Goal: Transaction & Acquisition: Download file/media

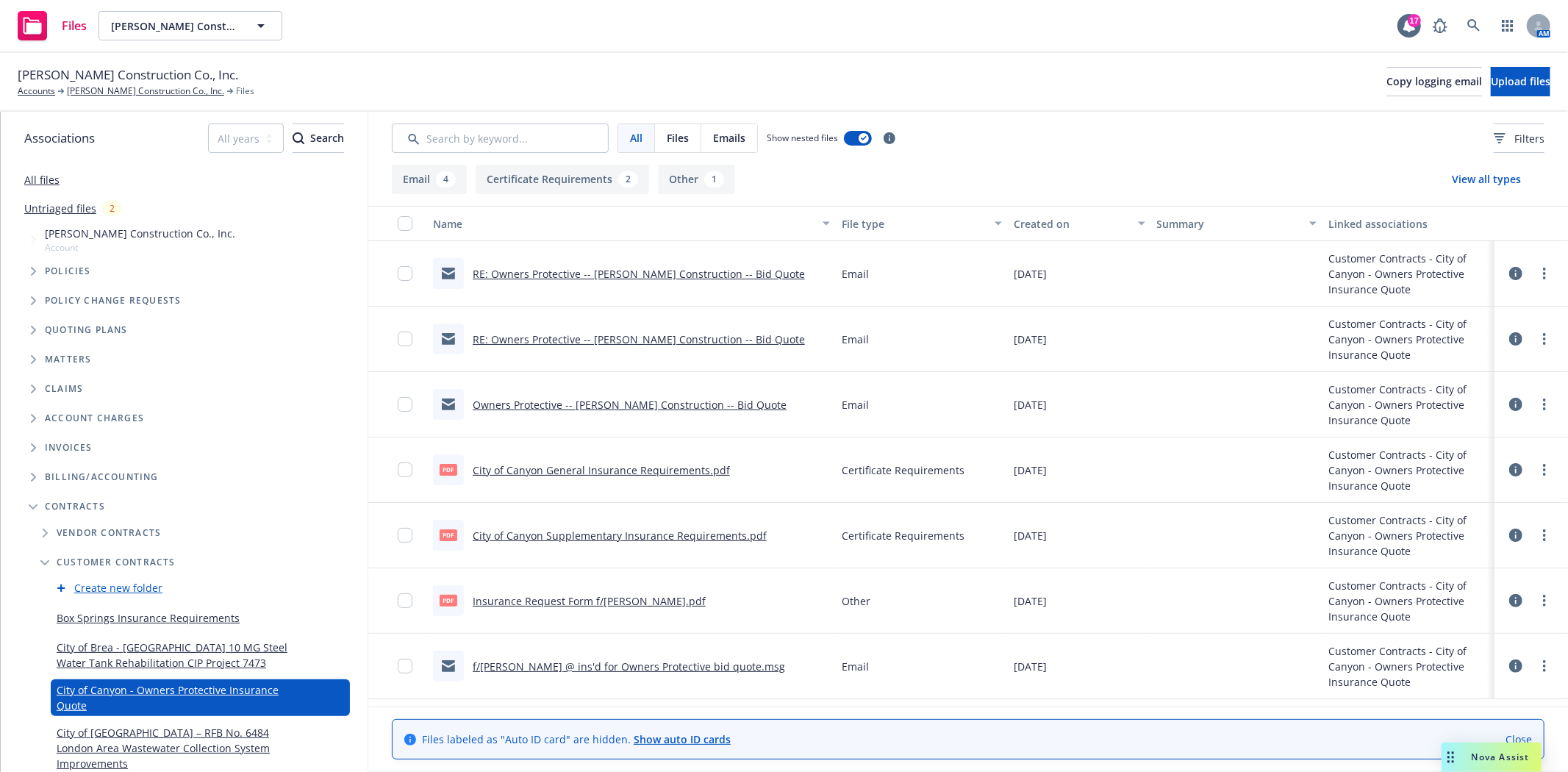
scroll to position [81, 0]
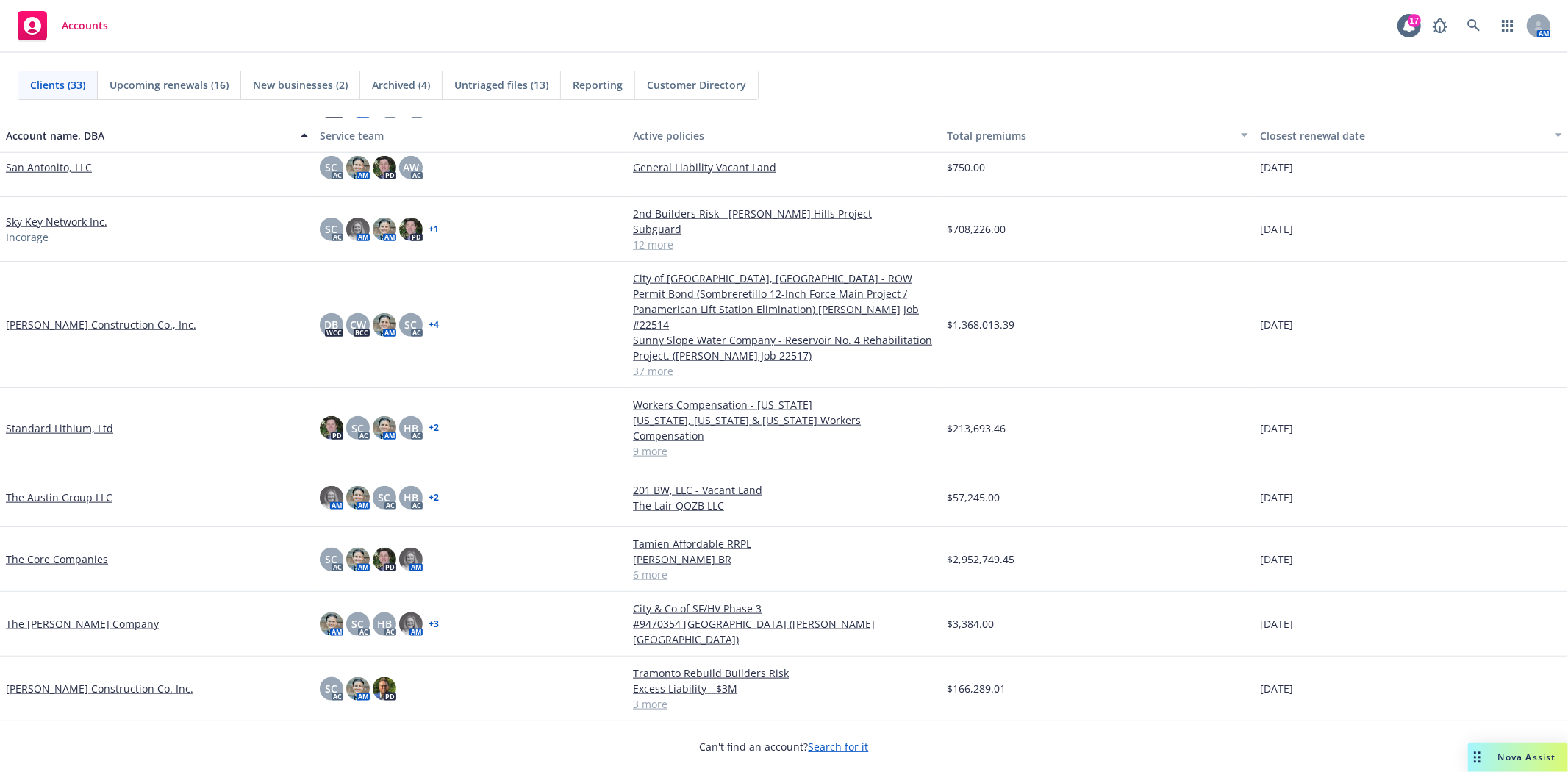
scroll to position [1460, 0]
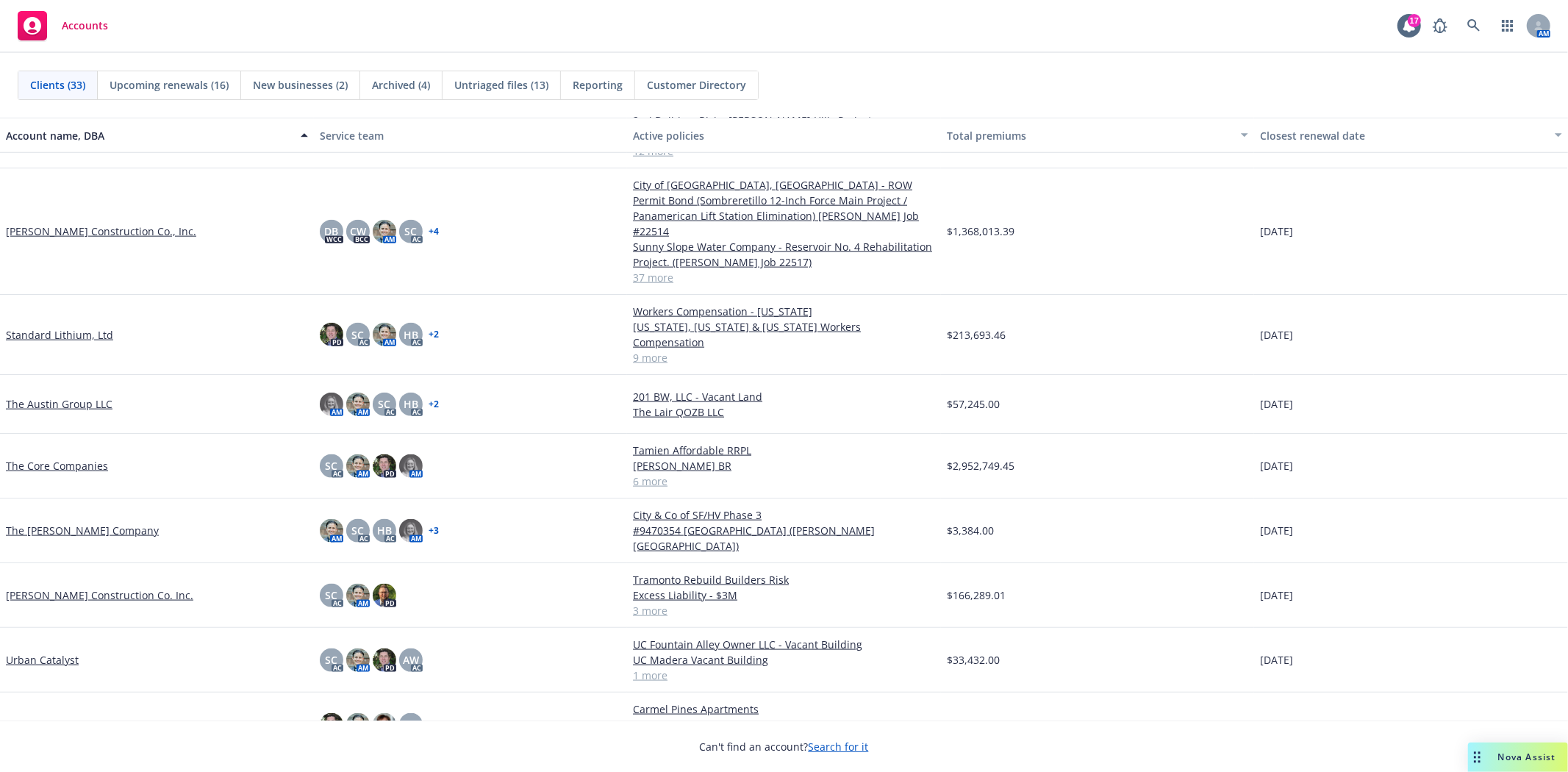
click at [89, 587] on link "[PERSON_NAME] Construction Co. Inc." at bounding box center [100, 595] width 187 height 16
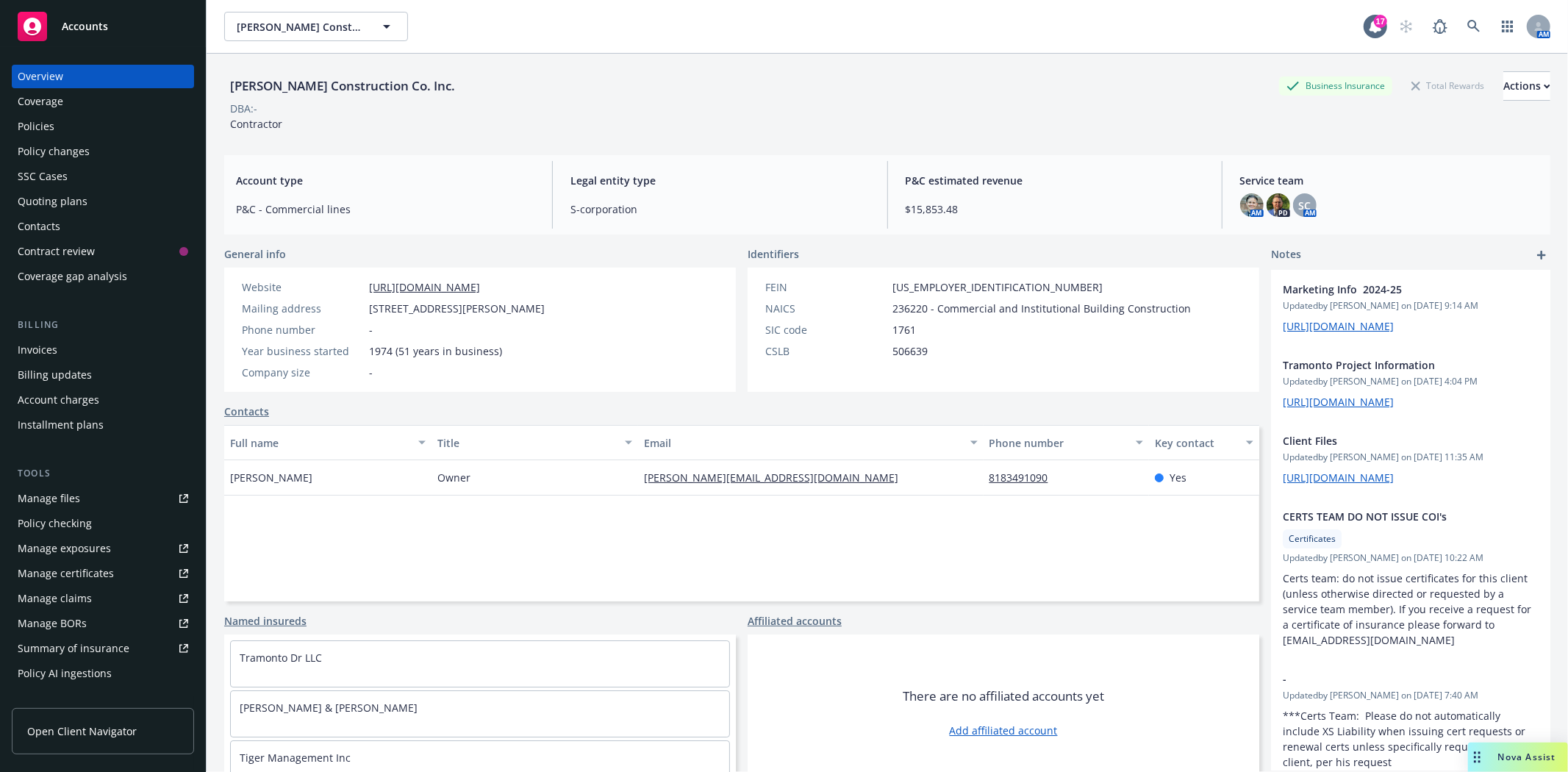
click at [46, 197] on div "Quoting plans" at bounding box center [52, 201] width 70 height 23
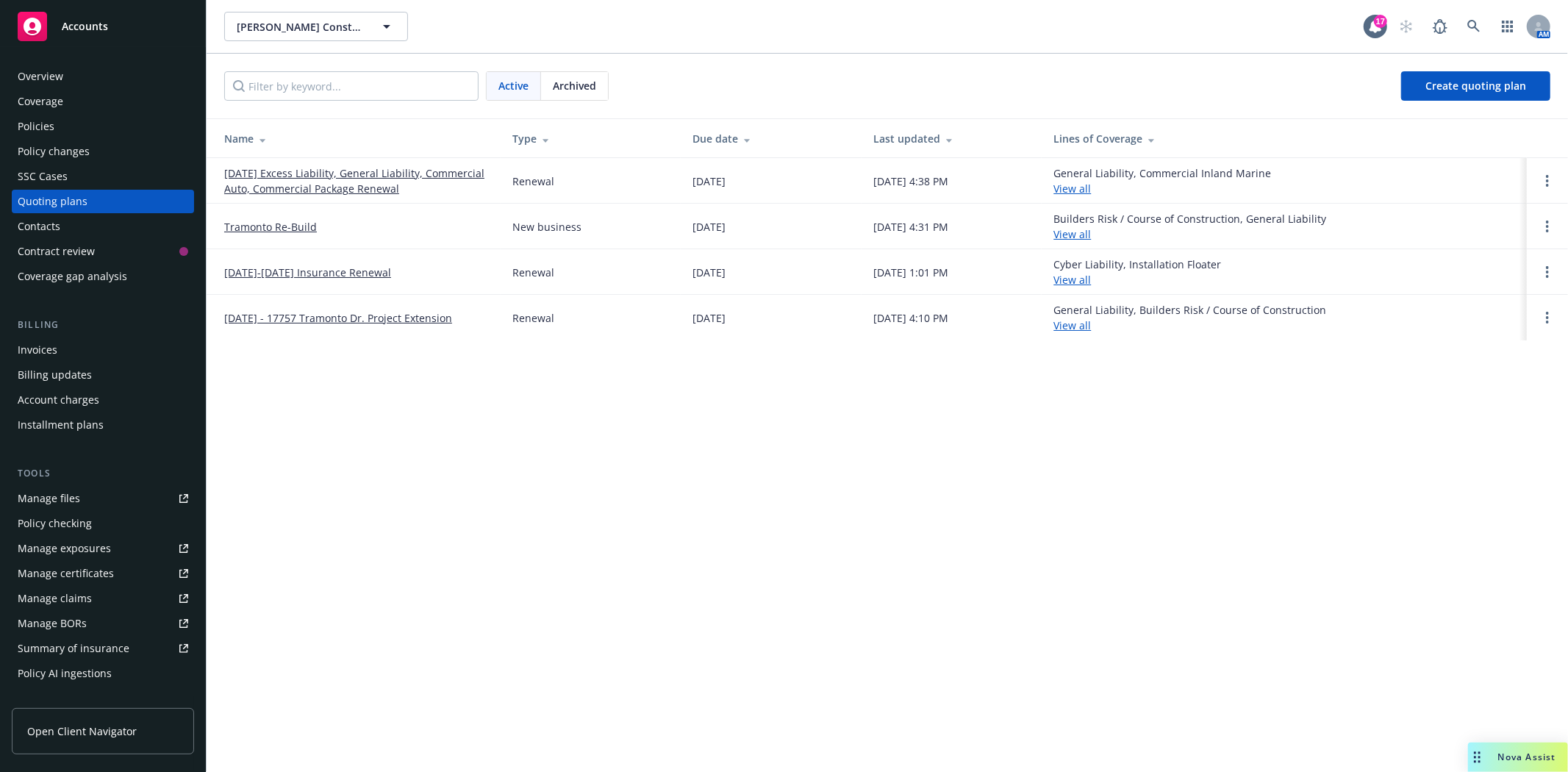
click at [256, 225] on link "Tramonto Re-Build" at bounding box center [270, 227] width 93 height 16
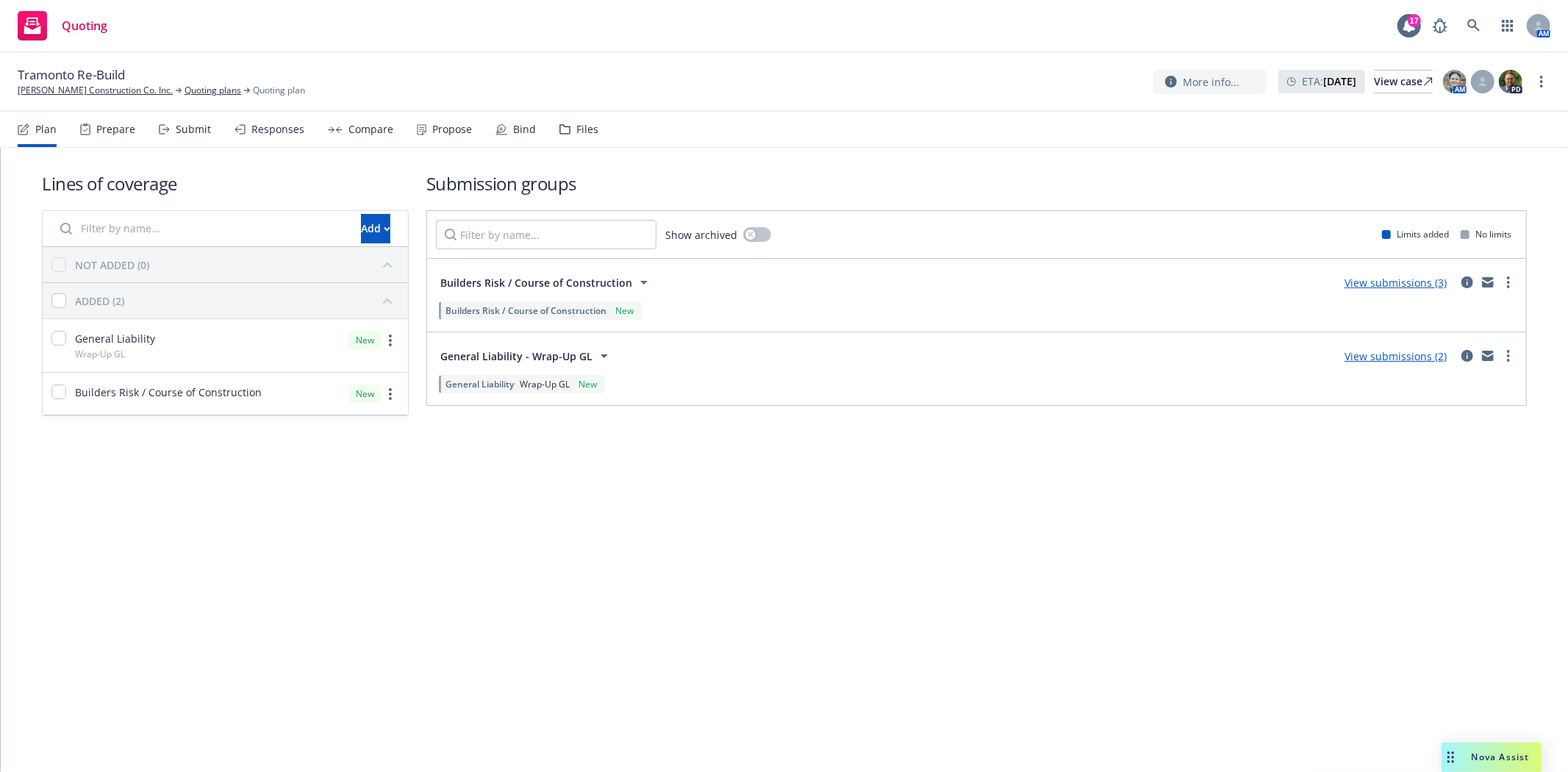
click at [560, 126] on icon at bounding box center [564, 129] width 10 height 9
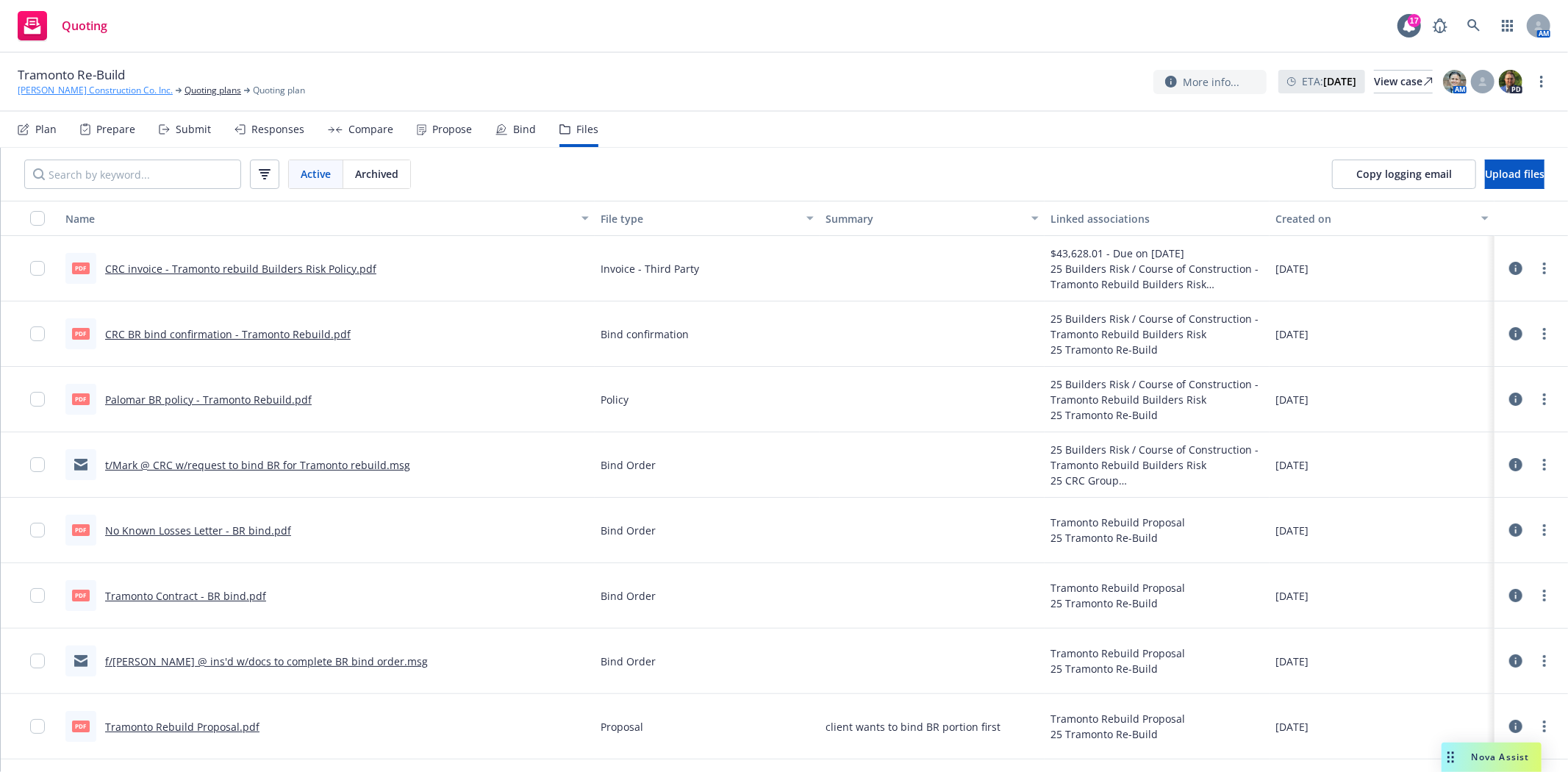
click at [109, 90] on link "T R Wurster Construction Co. Inc." at bounding box center [94, 90] width 155 height 13
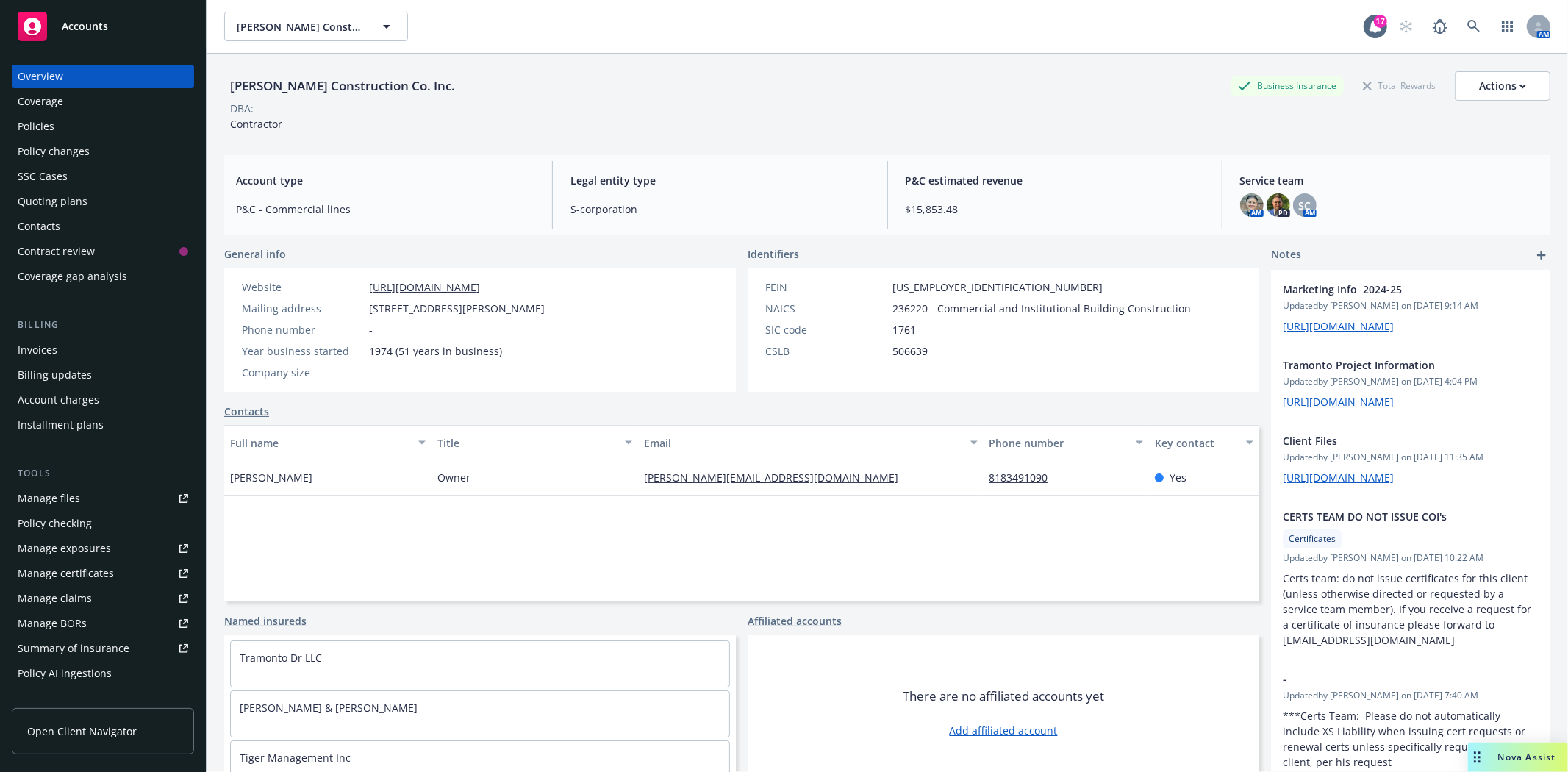
click at [56, 120] on div "Policies" at bounding box center [102, 126] width 171 height 23
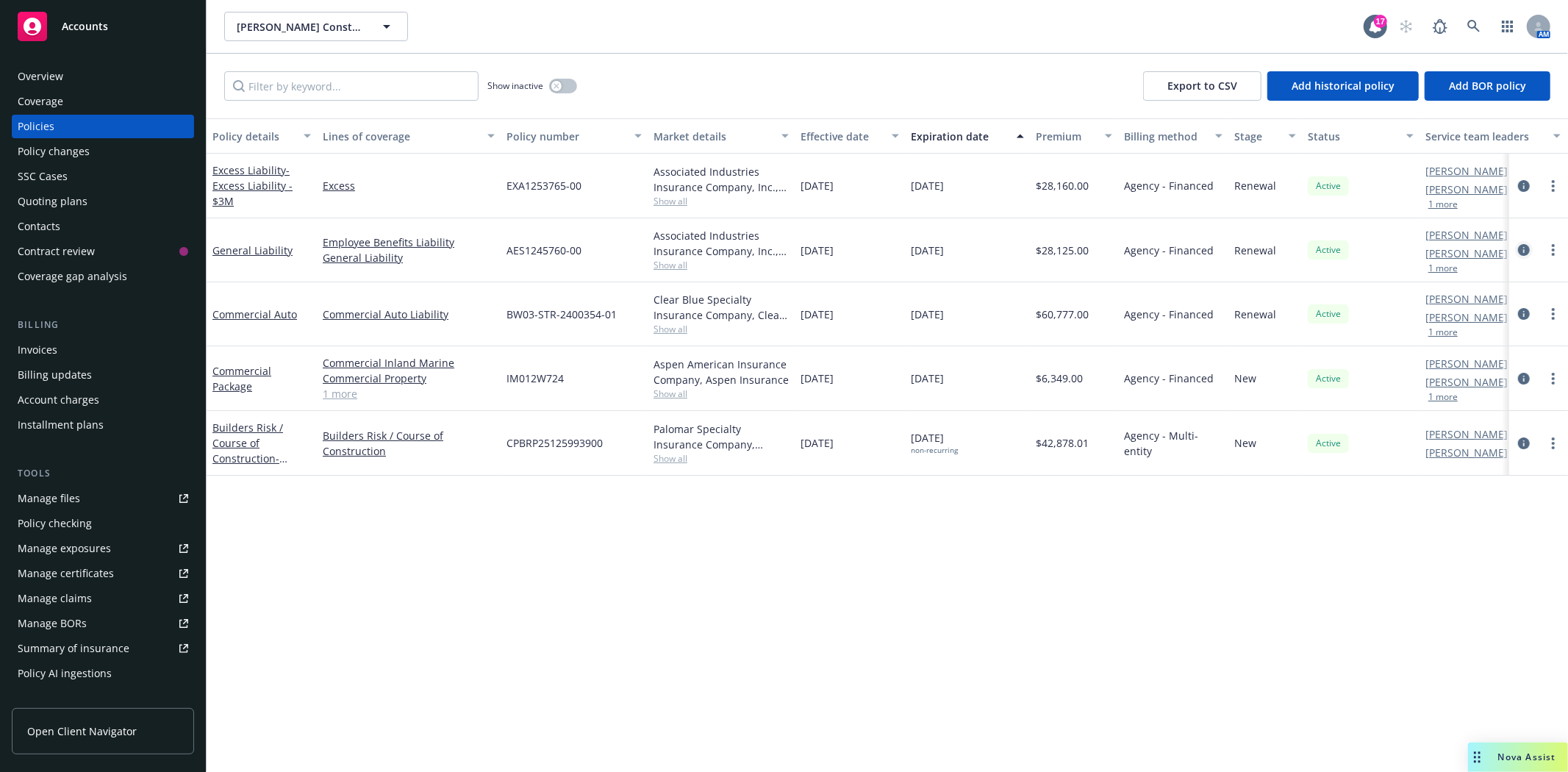
click at [1523, 250] on icon "circleInformation" at bounding box center [1524, 250] width 12 height 12
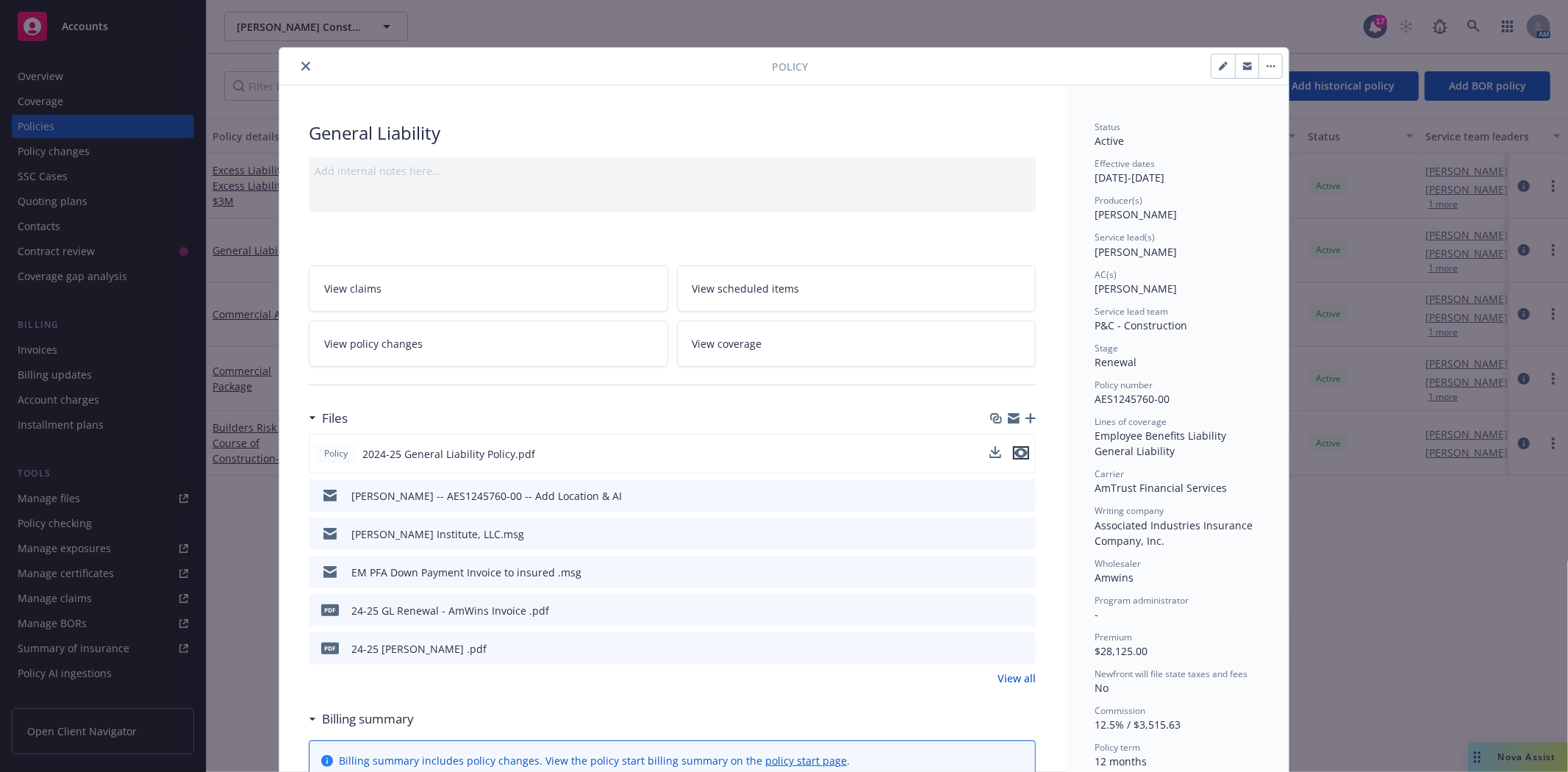
click at [1018, 451] on icon "preview file" at bounding box center [1020, 453] width 13 height 10
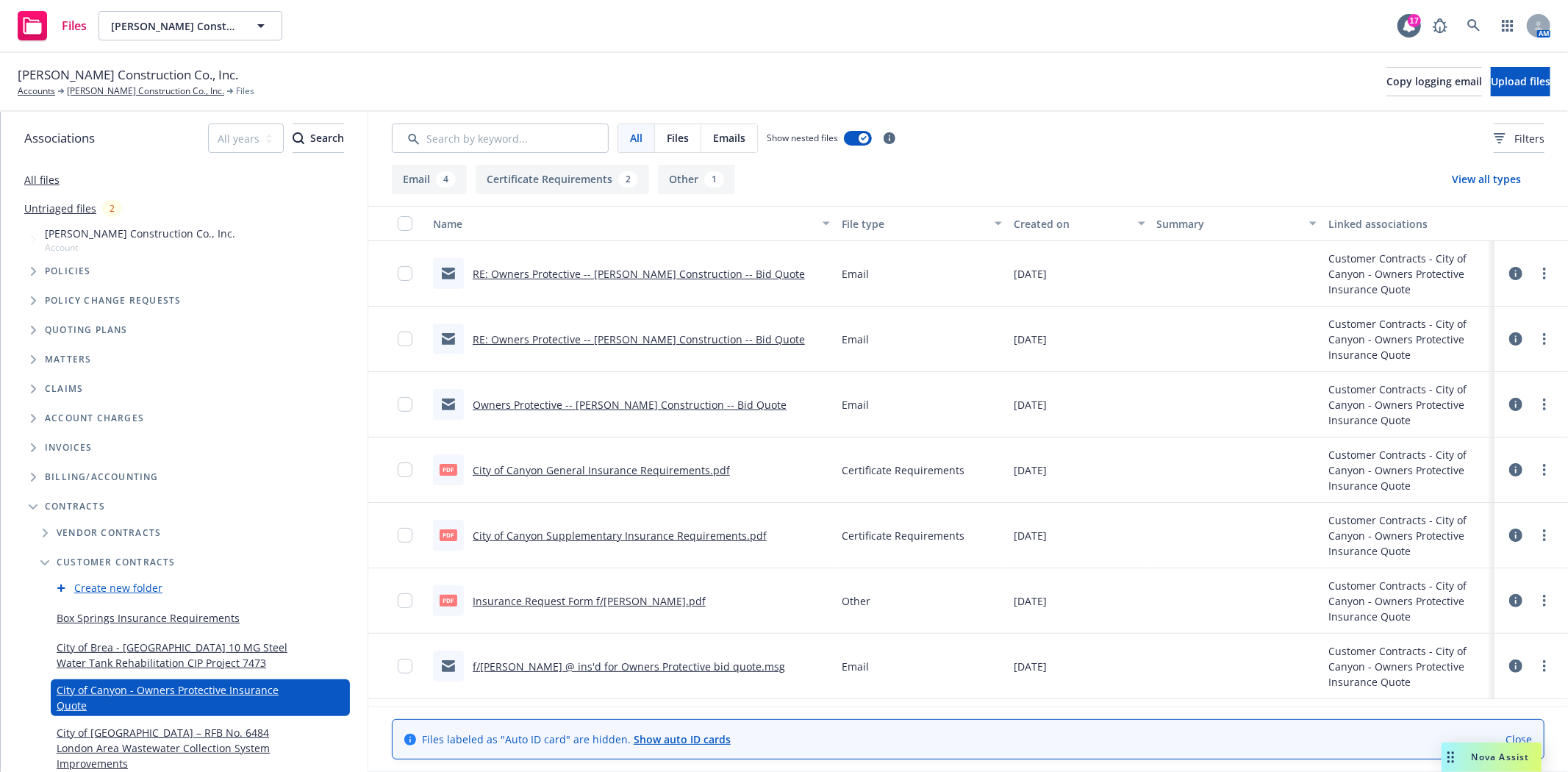
scroll to position [81, 0]
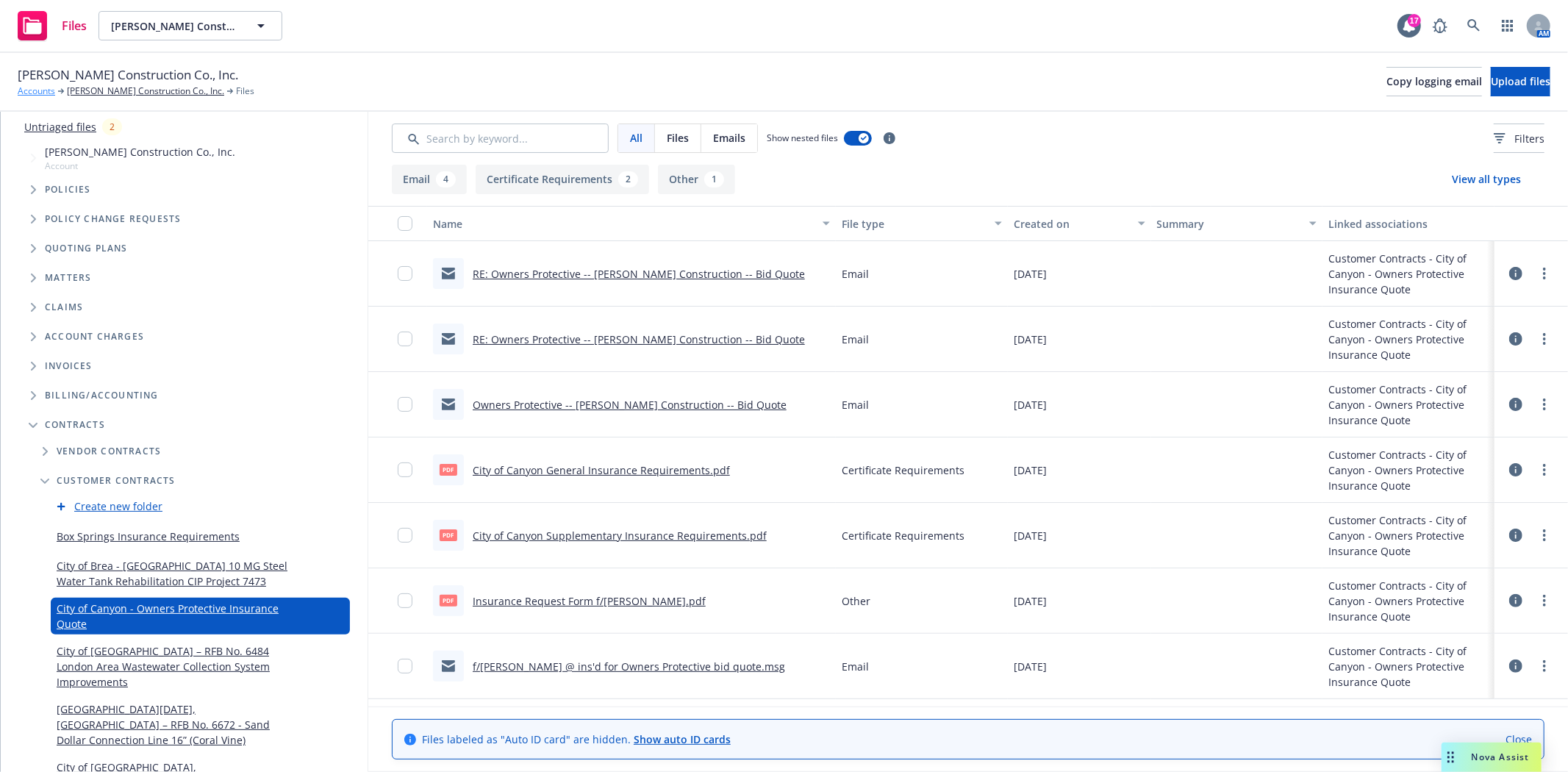
click at [38, 92] on link "Accounts" at bounding box center [36, 91] width 37 height 13
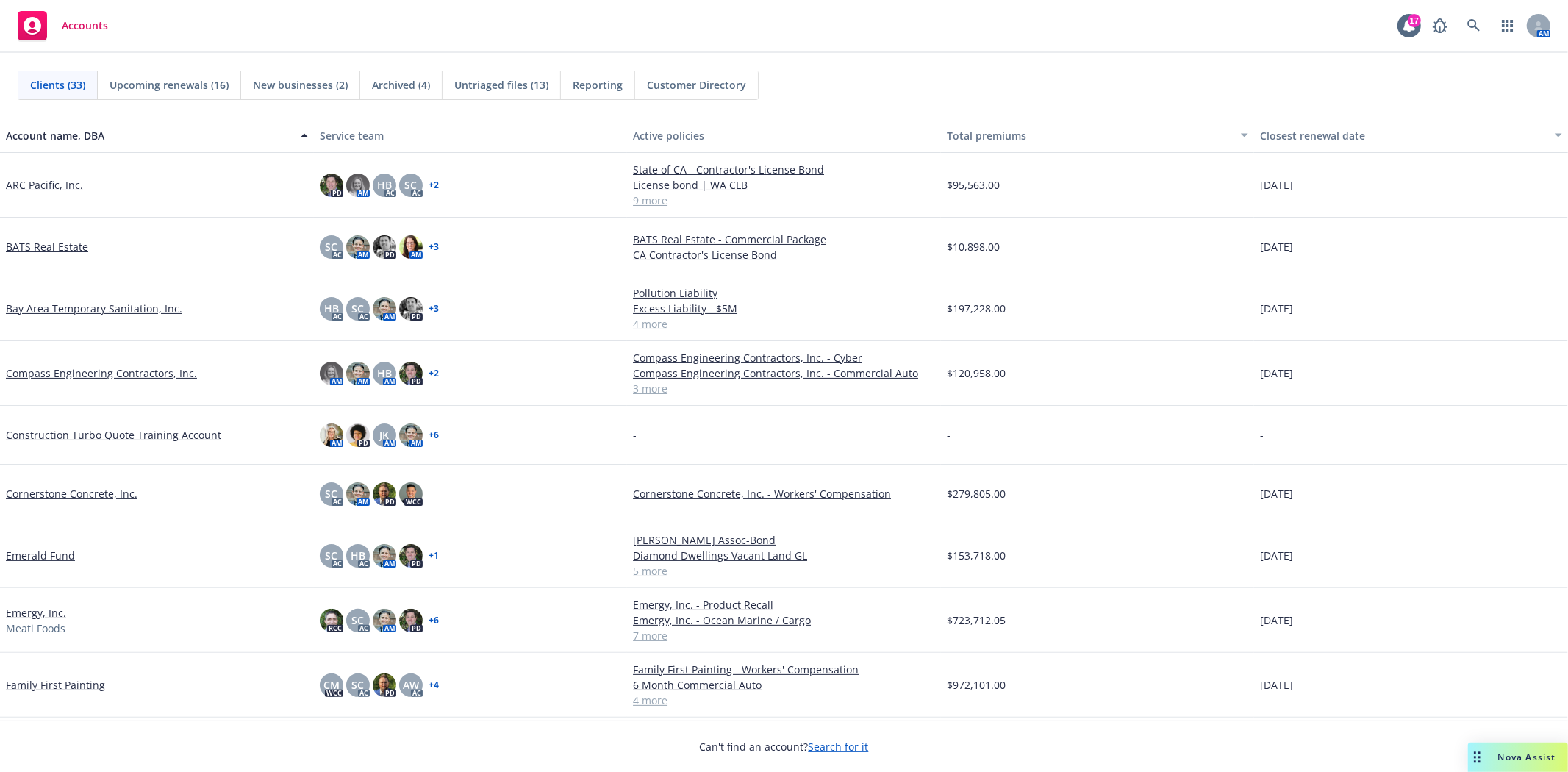
click at [91, 378] on link "Compass Engineering Contractors, Inc." at bounding box center [101, 373] width 192 height 16
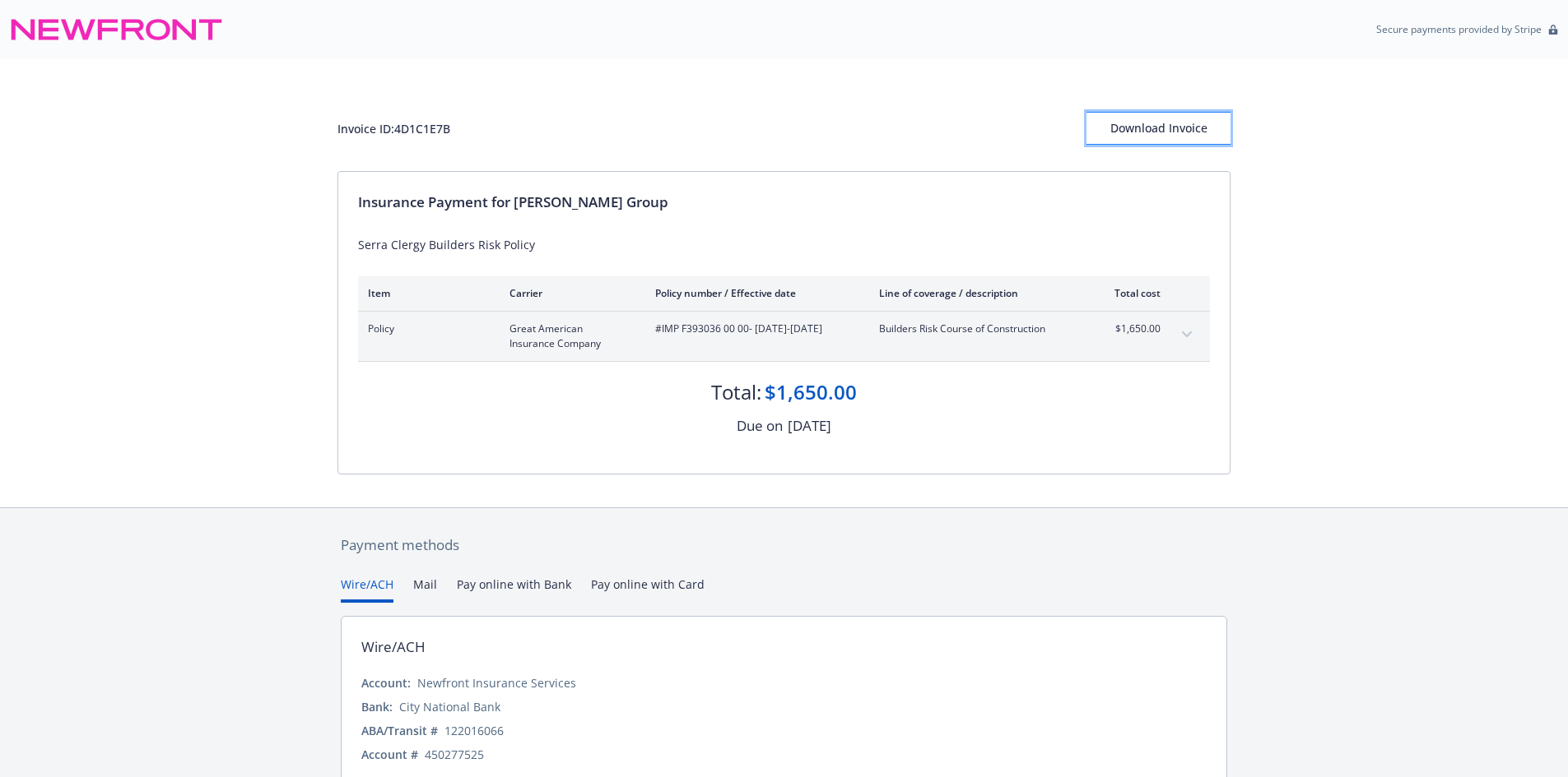
click at [1112, 130] on button "Download Invoice" at bounding box center [1159, 128] width 144 height 33
